Goal: Information Seeking & Learning: Find specific fact

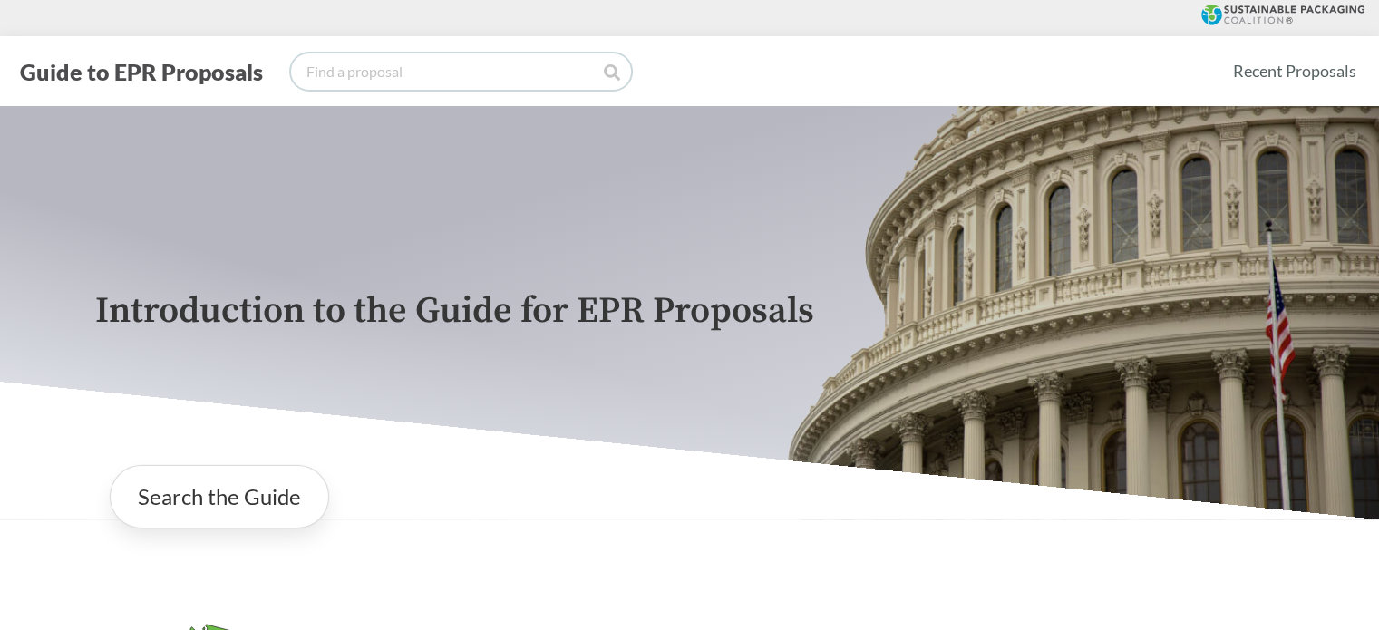
click at [367, 61] on input "search" at bounding box center [461, 71] width 340 height 36
type input "[US_STATE]"
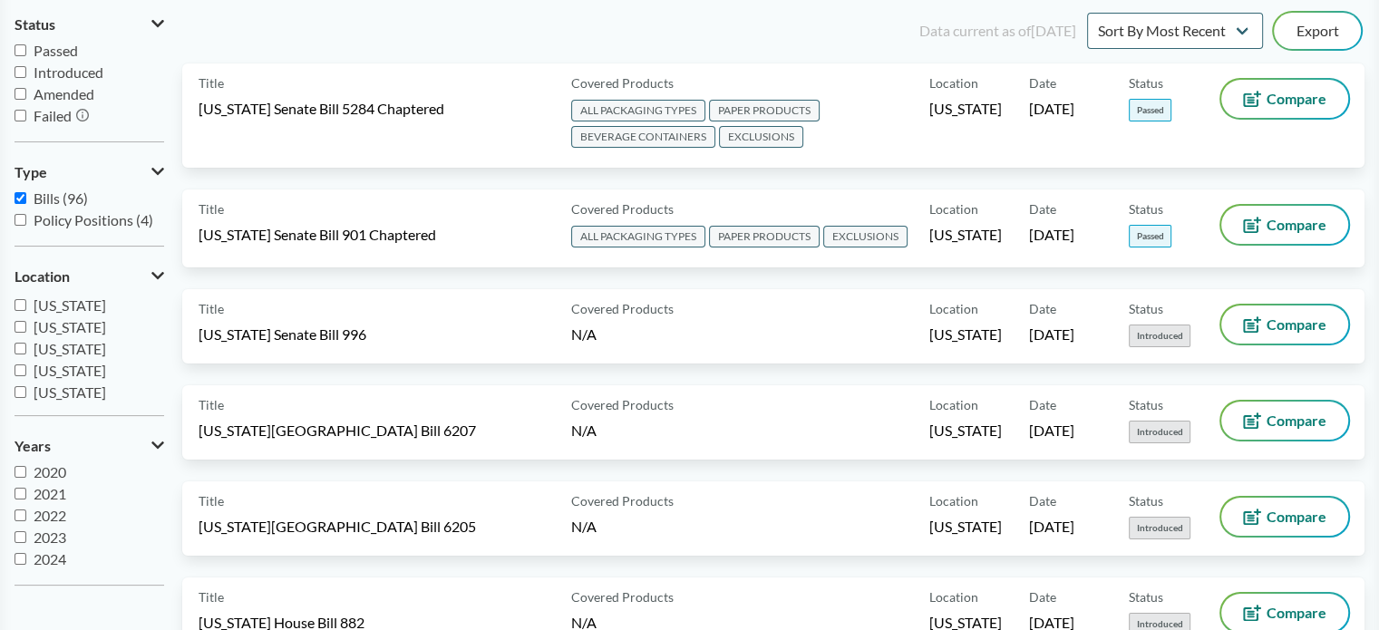
scroll to position [268, 0]
click at [39, 382] on span "[US_STATE]" at bounding box center [70, 382] width 73 height 17
click at [26, 382] on input "[US_STATE]" at bounding box center [21, 382] width 12 height 12
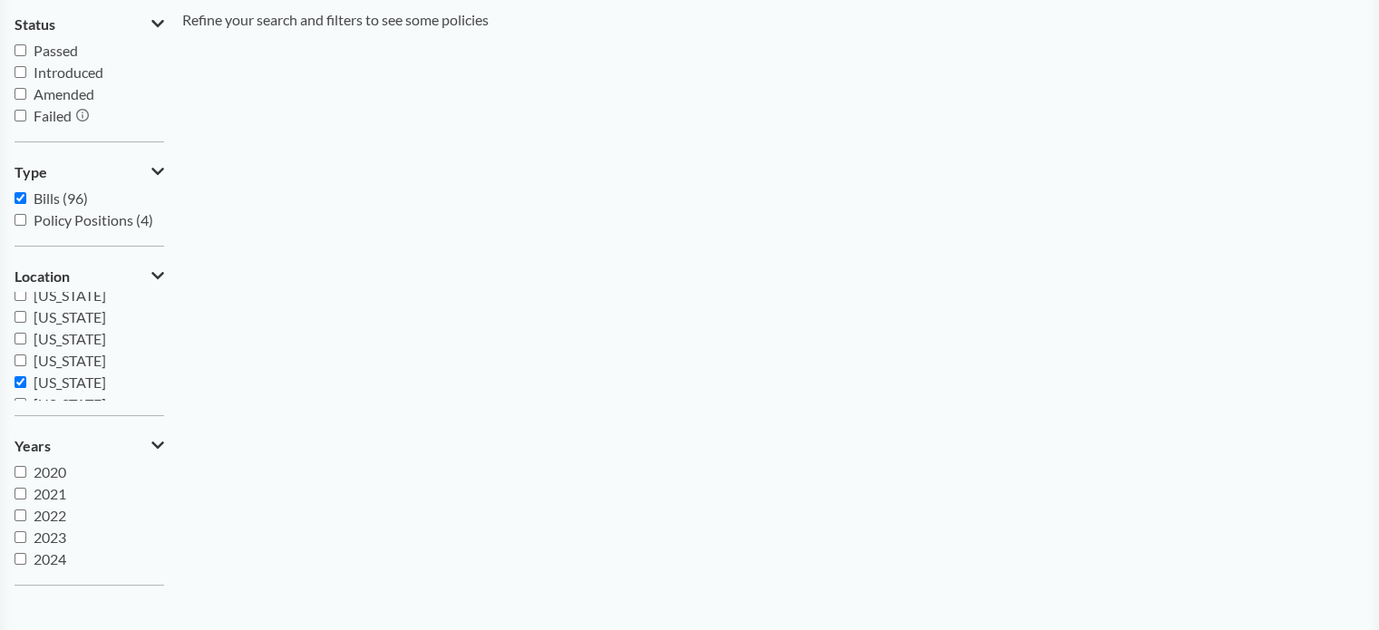
scroll to position [0, 0]
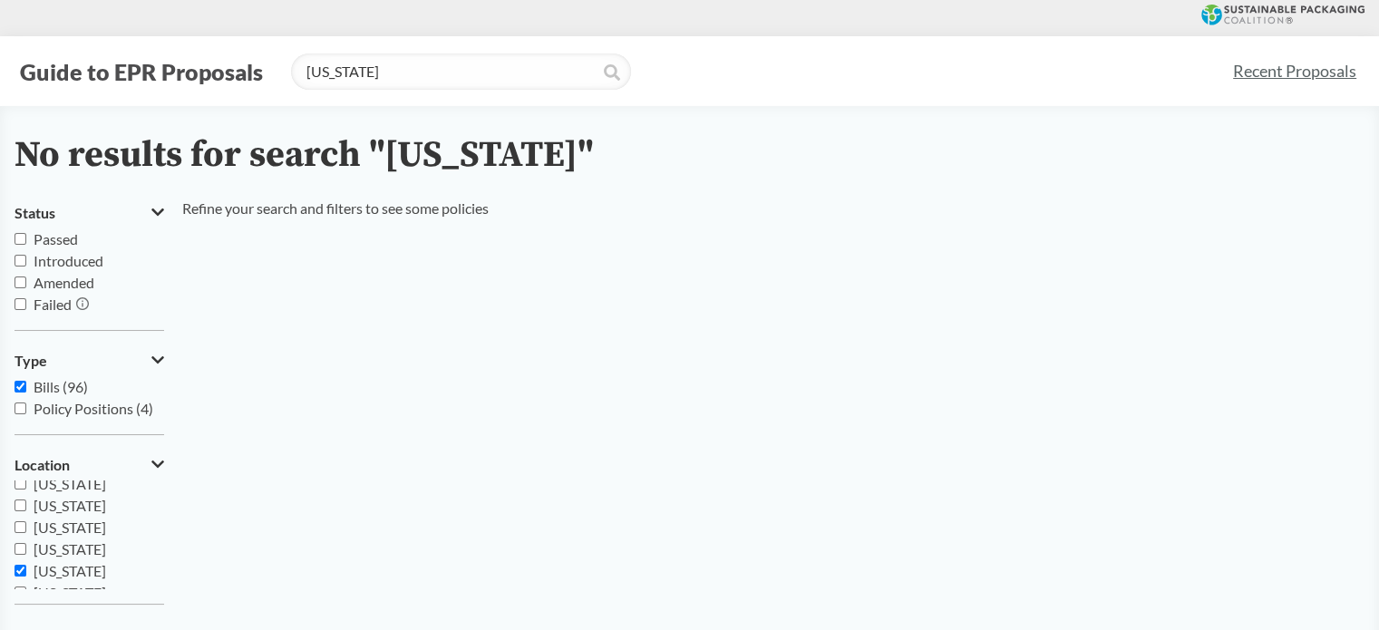
click at [11, 569] on div "No results for search "[US_STATE]" Status Passed Introduced Amended Failed Type…" at bounding box center [689, 462] width 1379 height 654
click at [24, 569] on input "[US_STATE]" at bounding box center [21, 571] width 12 height 12
checkbox input "false"
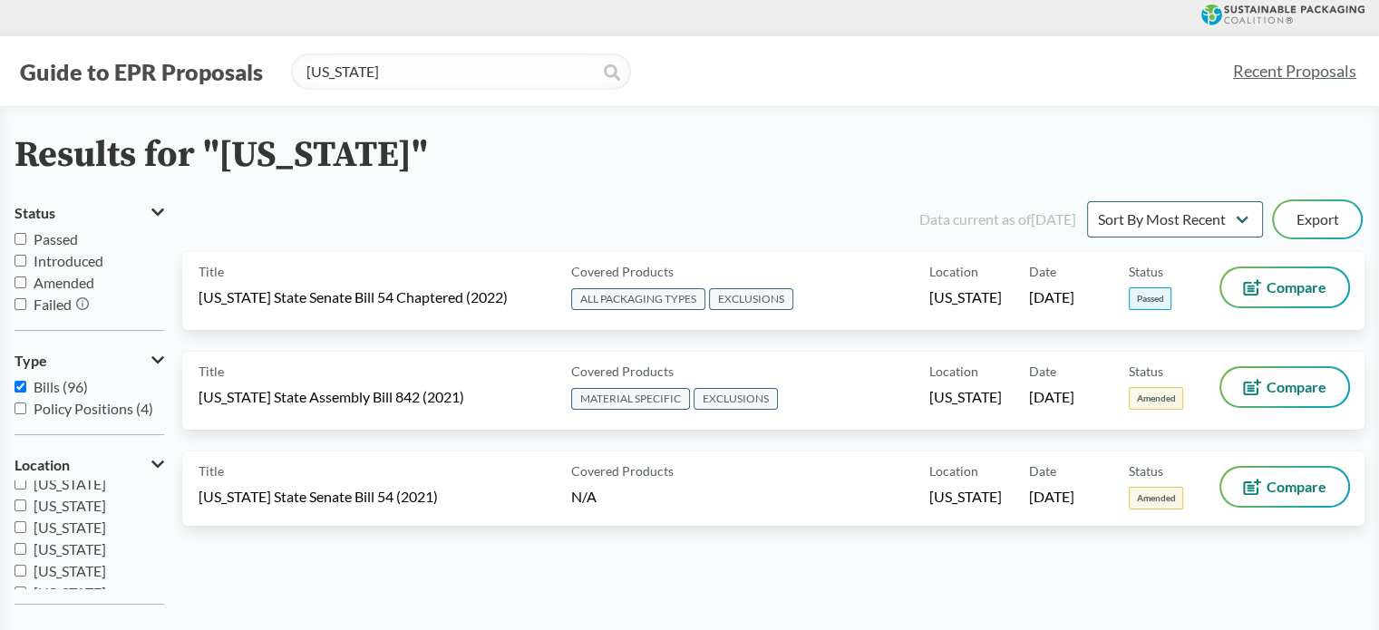
click at [20, 550] on input "[US_STATE]" at bounding box center [21, 549] width 12 height 12
checkbox input "true"
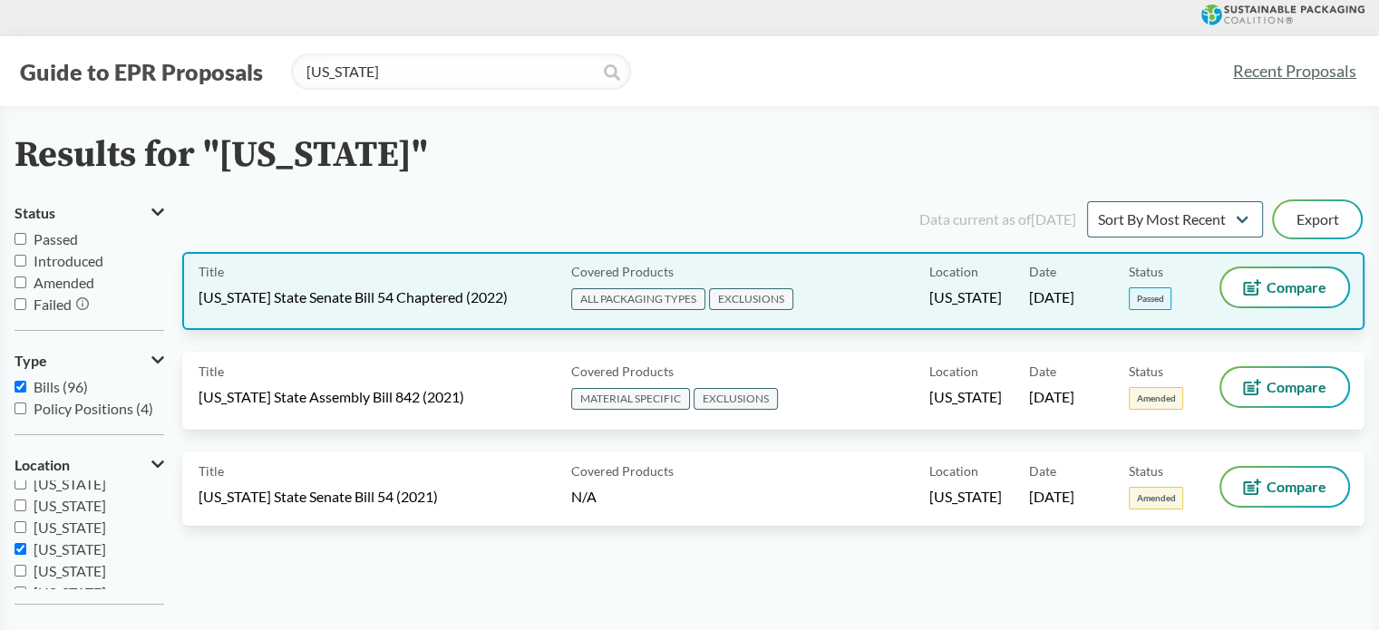
click at [394, 277] on div "Title [US_STATE] State Senate Bill 54 Chaptered (2022)" at bounding box center [381, 290] width 365 height 45
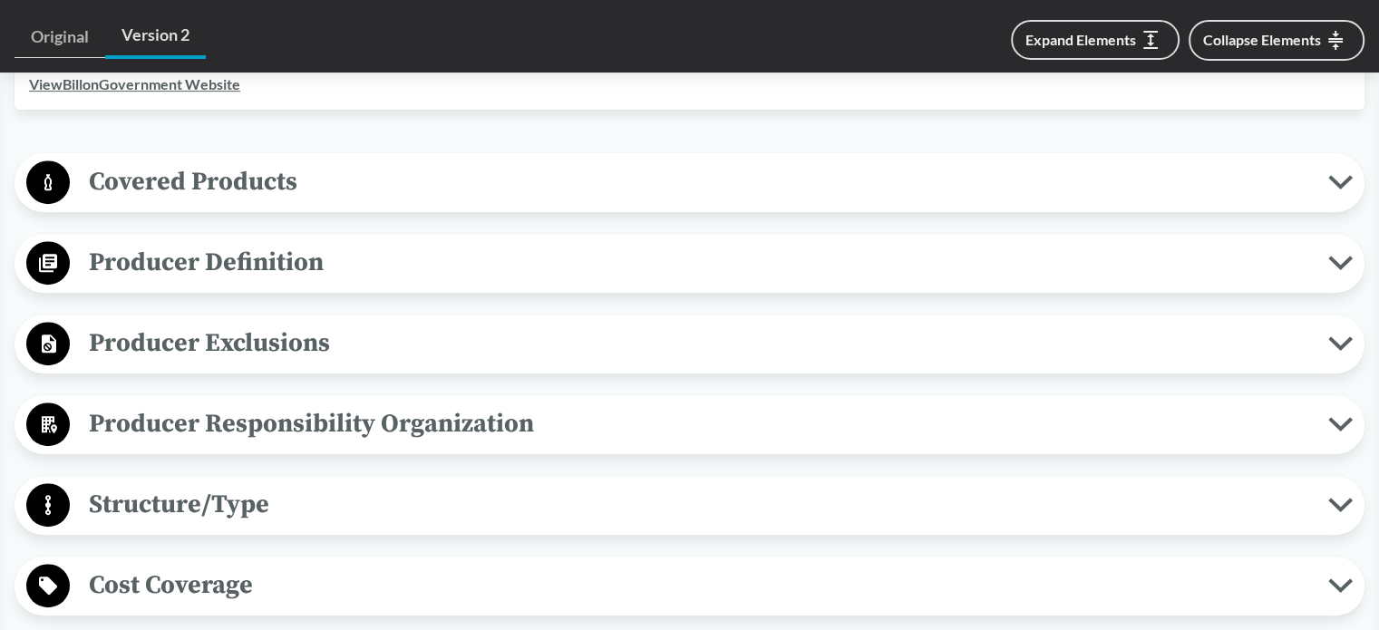
scroll to position [700, 0]
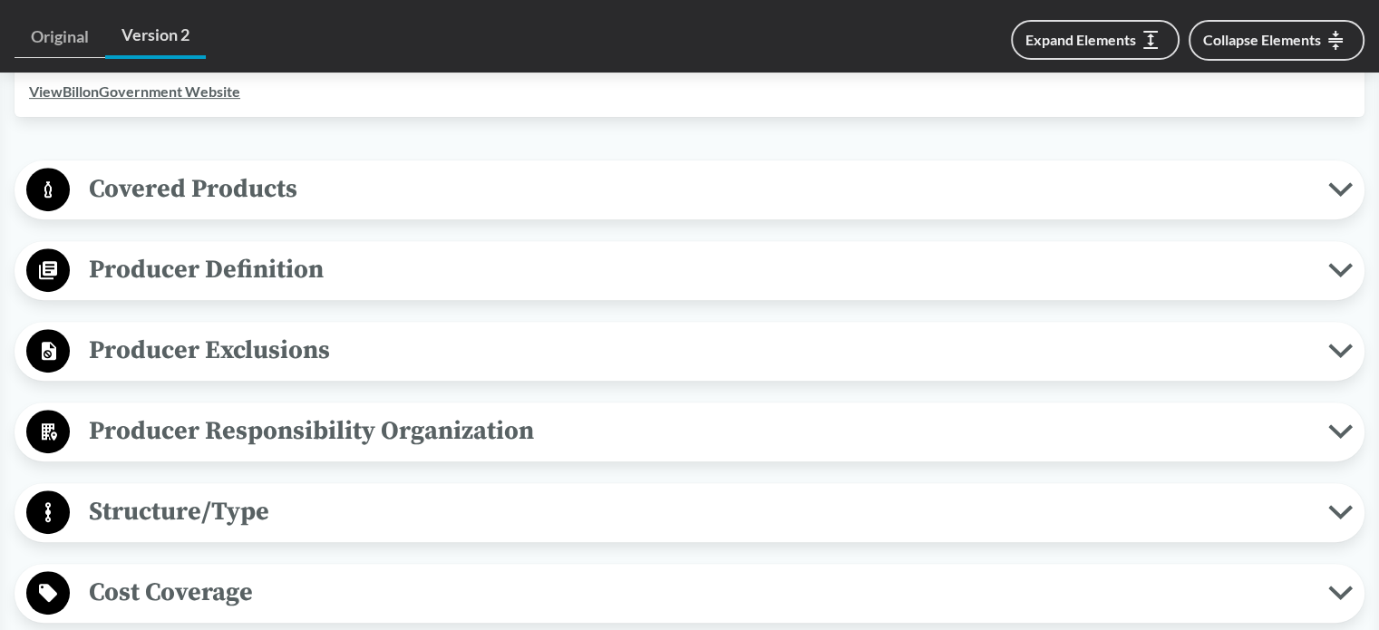
click at [1163, 188] on span "Covered Products" at bounding box center [699, 189] width 1259 height 41
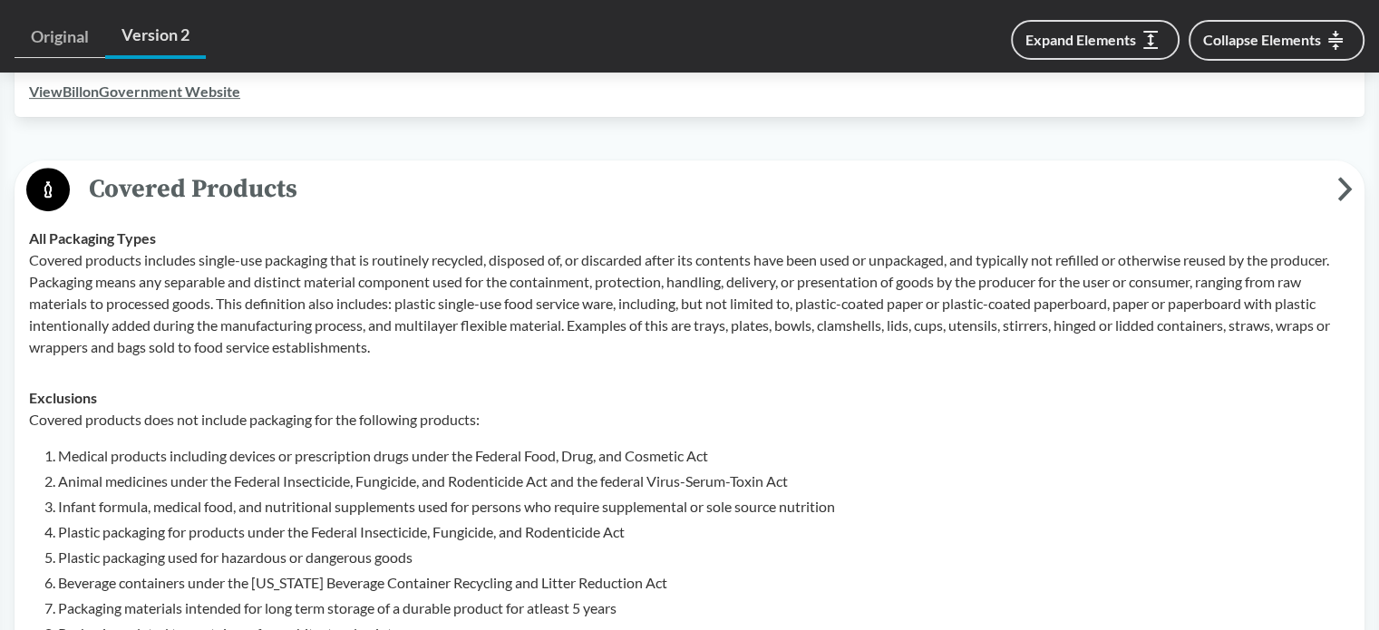
click at [1324, 199] on span "Covered Products" at bounding box center [704, 189] width 1268 height 41
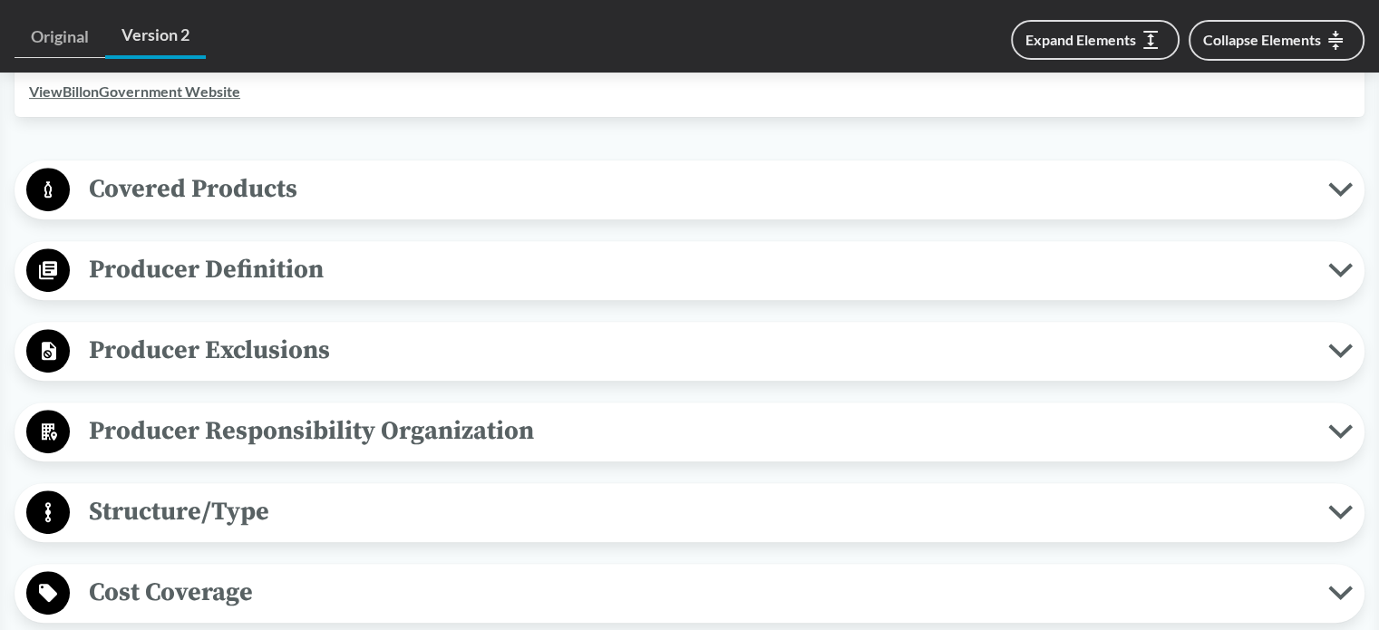
click at [722, 362] on span "Producer Exclusions" at bounding box center [699, 350] width 1259 height 41
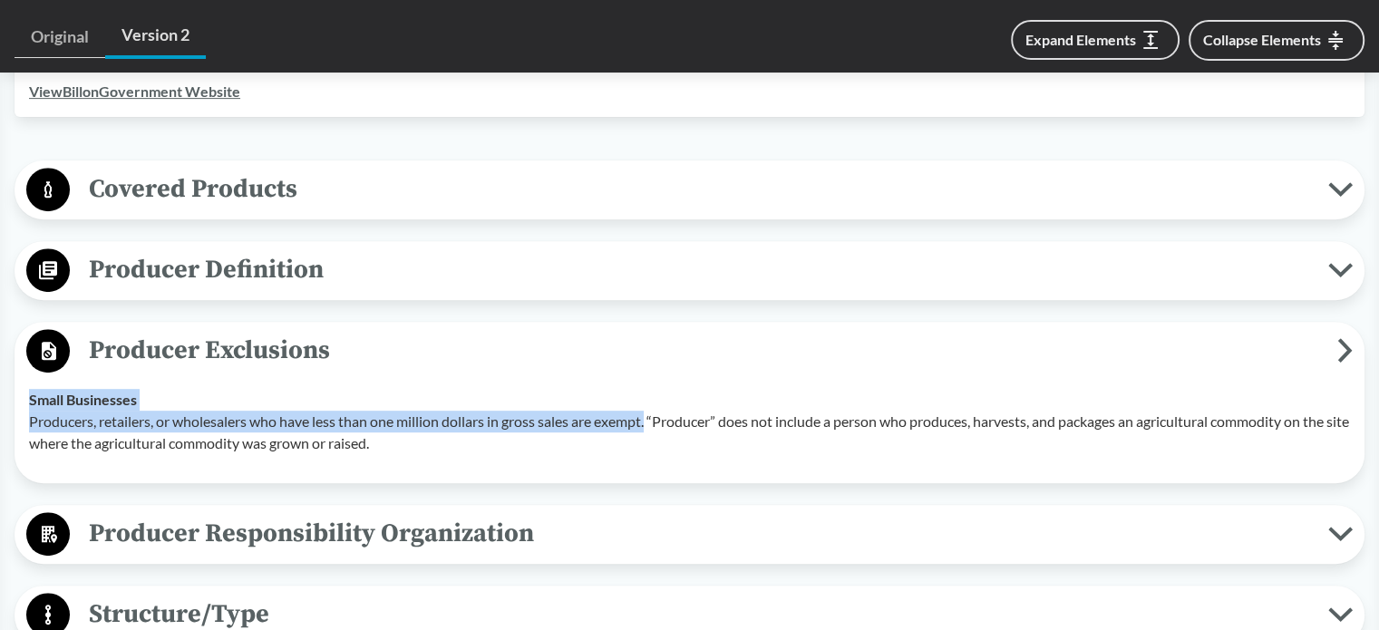
drag, startPoint x: 29, startPoint y: 398, endPoint x: 654, endPoint y: 423, distance: 625.3
click at [654, 423] on div "Small Businesses Producers, retailers, or wholesalers who have less than one mi…" at bounding box center [689, 421] width 1321 height 65
copy div "Small Businesses Producers, retailers, or wholesalers who have less than one mi…"
